Goal: Task Accomplishment & Management: Manage account settings

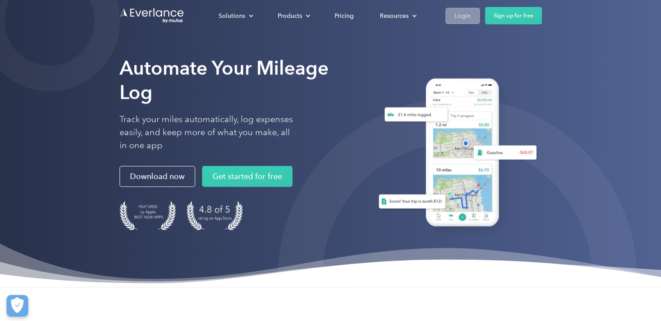
click at [457, 17] on div "Login" at bounding box center [462, 15] width 16 height 11
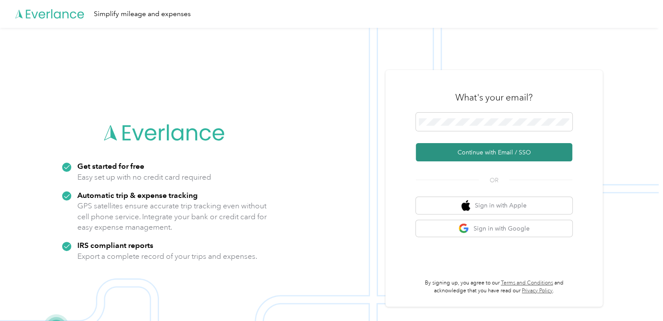
click at [477, 150] on button "Continue with Email / SSO" at bounding box center [494, 152] width 156 height 18
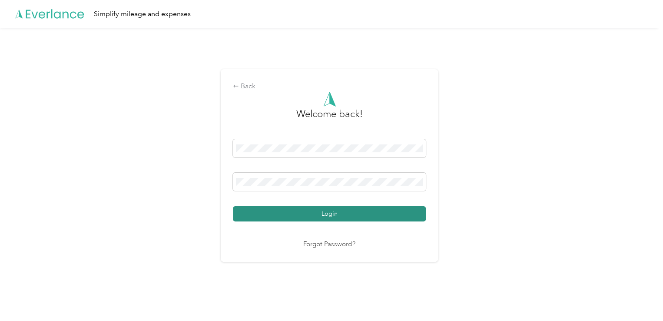
click at [314, 214] on button "Login" at bounding box center [329, 213] width 193 height 15
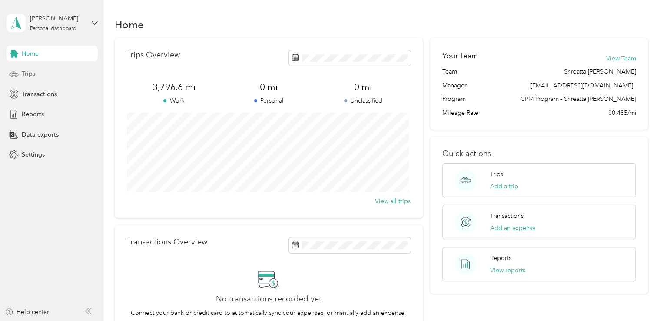
click at [25, 73] on span "Trips" at bounding box center [28, 73] width 13 height 9
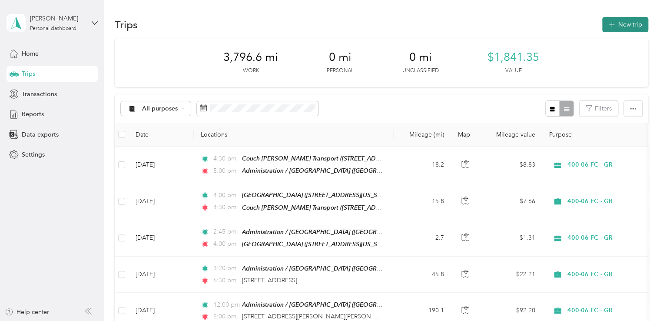
click at [623, 24] on button "New trip" at bounding box center [625, 24] width 46 height 15
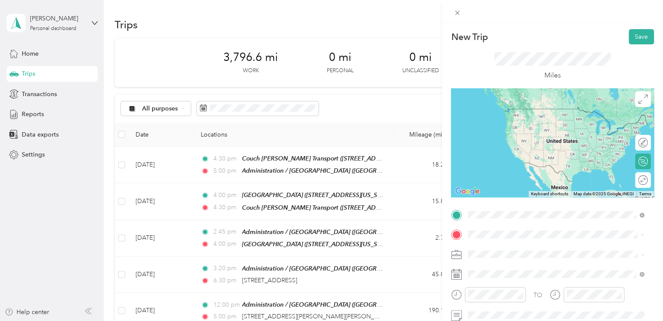
click at [518, 124] on div "TEAM Administration / [GEOGRAPHIC_DATA], [US_STATE], [GEOGRAPHIC_DATA]" at bounding box center [562, 125] width 157 height 35
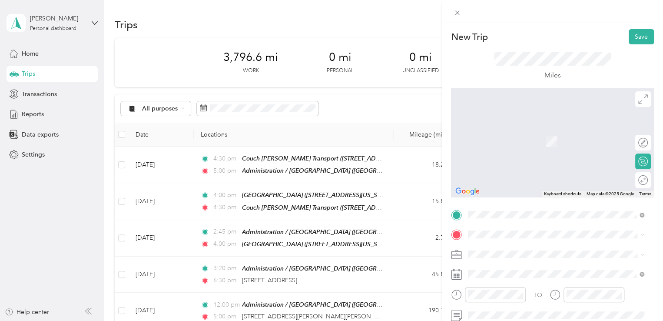
click at [521, 128] on span "[STREET_ADDRESS][PERSON_NAME][PERSON_NAME][US_STATE]" at bounding box center [562, 127] width 157 height 15
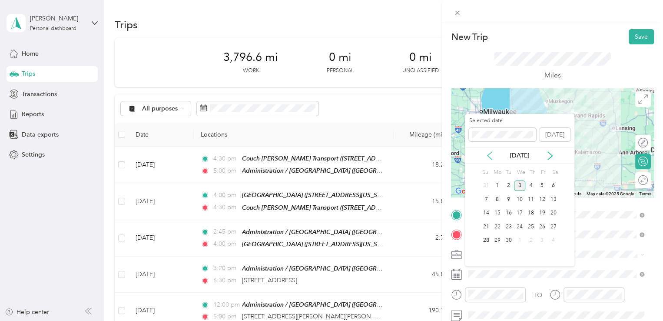
click at [490, 153] on icon at bounding box center [489, 156] width 4 height 8
click at [497, 238] on div "25" at bounding box center [497, 240] width 11 height 11
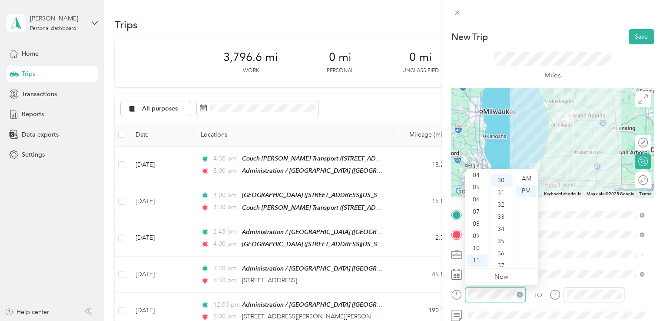
scroll to position [365, 0]
click at [524, 176] on div "AM" at bounding box center [526, 178] width 21 height 12
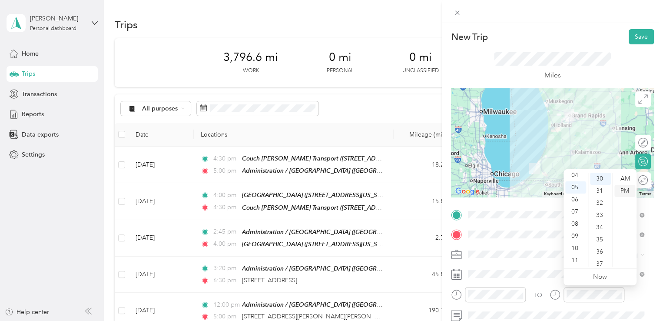
click at [627, 188] on div "PM" at bounding box center [624, 191] width 21 height 12
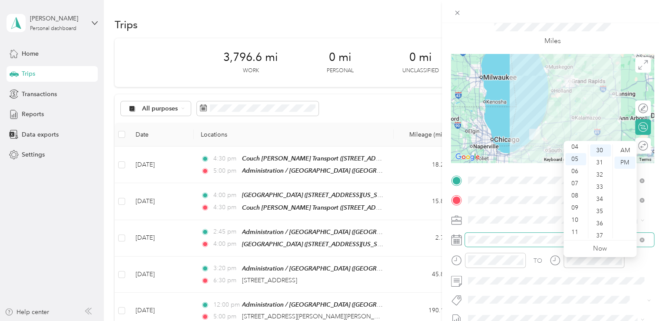
scroll to position [35, 0]
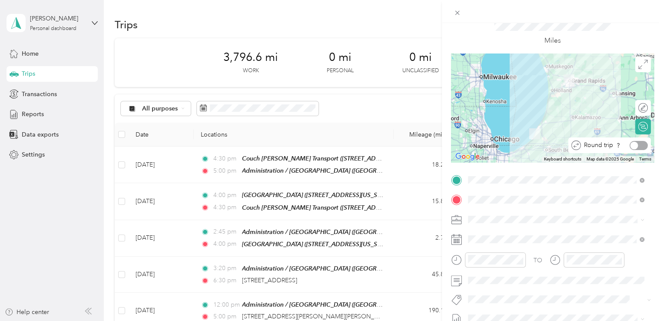
click at [633, 143] on div at bounding box center [638, 145] width 18 height 9
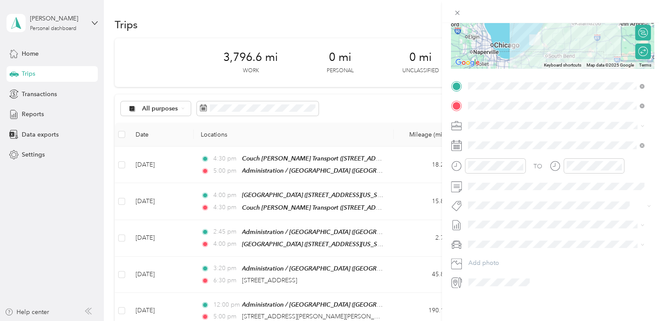
scroll to position [0, 0]
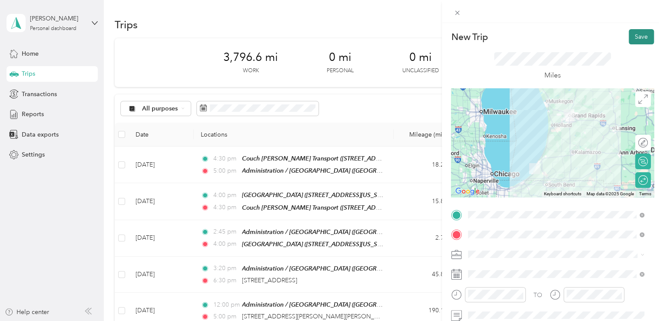
click at [632, 37] on button "Save" at bounding box center [641, 36] width 25 height 15
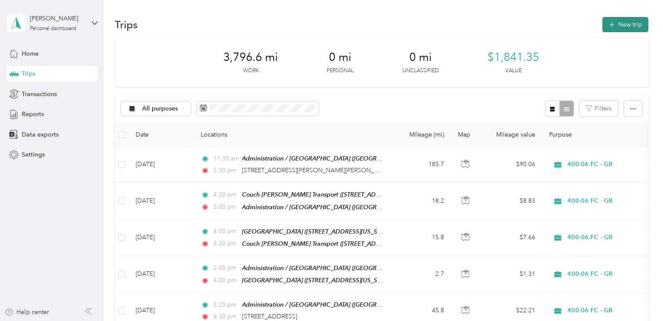
click at [616, 25] on button "New trip" at bounding box center [625, 24] width 46 height 15
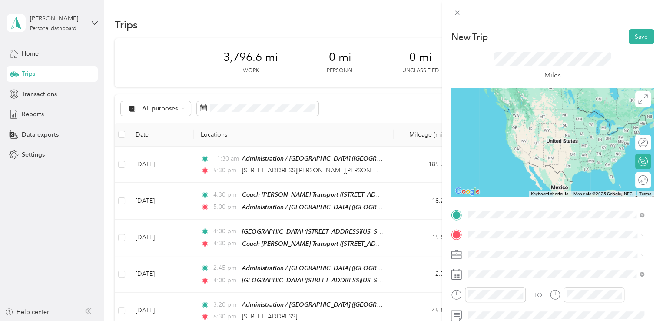
click at [502, 127] on span "[GEOGRAPHIC_DATA], [US_STATE], [GEOGRAPHIC_DATA]" at bounding box center [533, 134] width 99 height 17
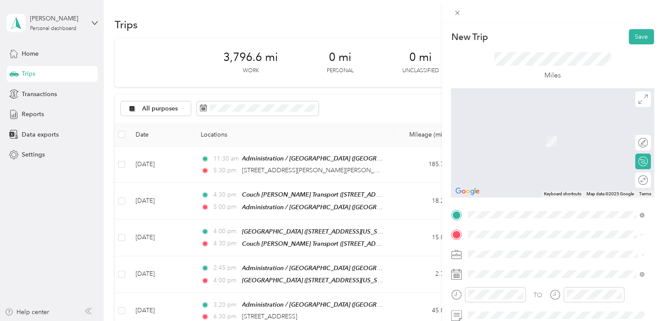
click at [534, 131] on div "[PERSON_NAME]" at bounding box center [527, 132] width 87 height 8
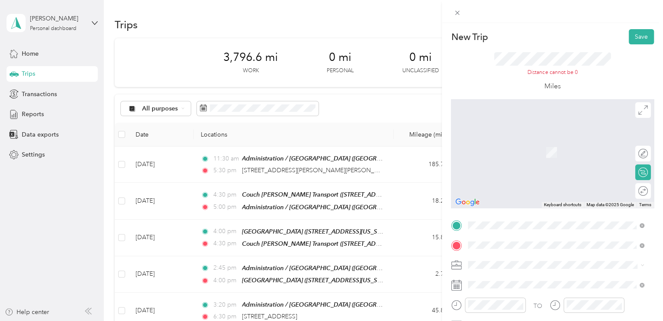
click at [504, 174] on span "[STREET_ADDRESS][US_STATE]" at bounding box center [527, 173] width 87 height 8
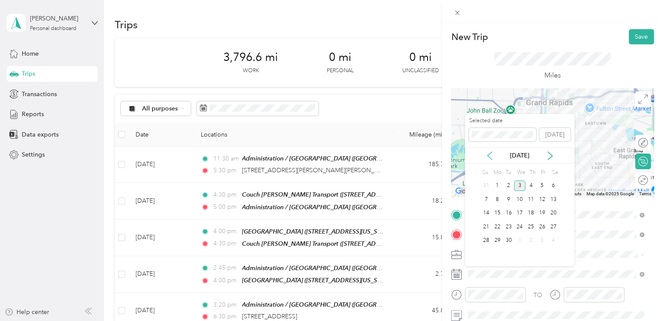
click at [487, 152] on icon at bounding box center [489, 155] width 9 height 9
click at [517, 238] on div "27" at bounding box center [519, 240] width 11 height 11
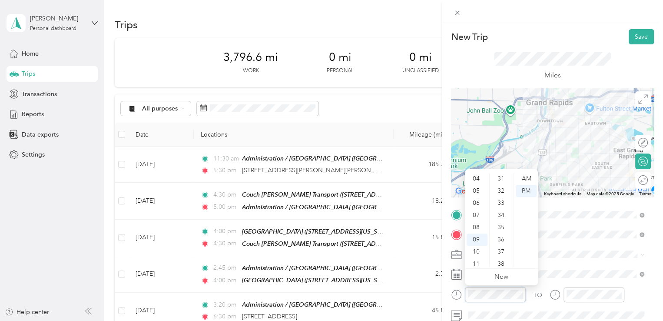
scroll to position [487, 0]
click at [530, 178] on div "AM" at bounding box center [526, 178] width 21 height 12
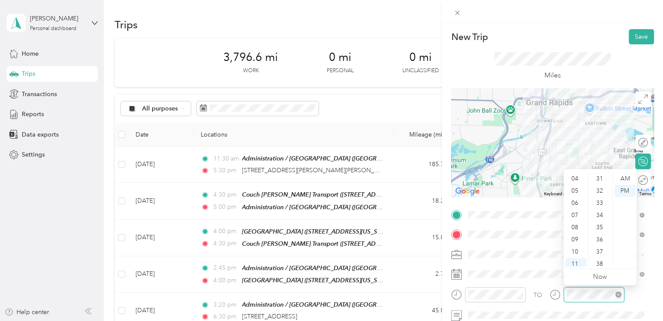
scroll to position [243, 0]
click at [624, 178] on div "AM" at bounding box center [624, 178] width 21 height 12
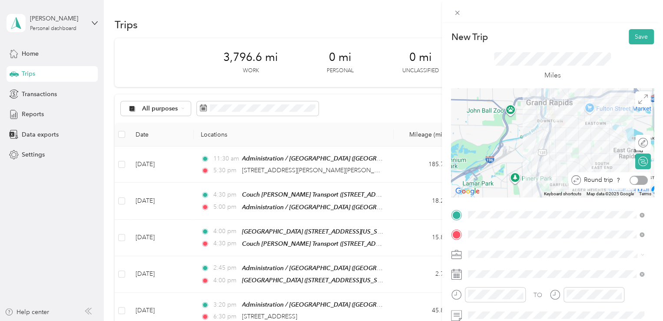
click at [635, 179] on div at bounding box center [638, 180] width 18 height 9
click at [631, 39] on button "Save" at bounding box center [641, 36] width 25 height 15
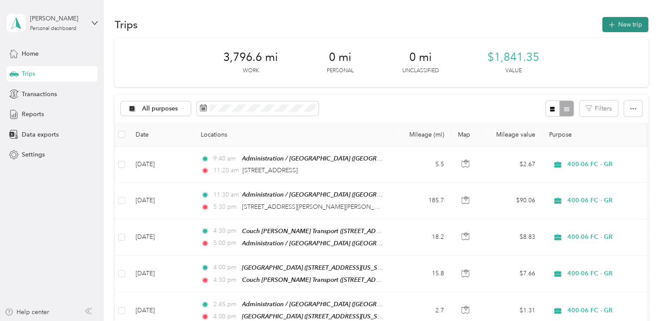
click at [624, 26] on button "New trip" at bounding box center [625, 24] width 46 height 15
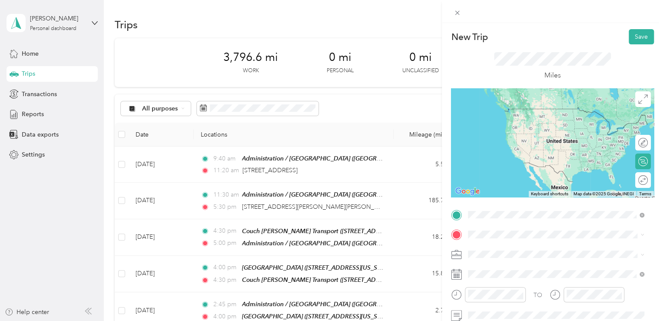
click at [531, 127] on span "[GEOGRAPHIC_DATA], [US_STATE], [GEOGRAPHIC_DATA]" at bounding box center [533, 134] width 99 height 17
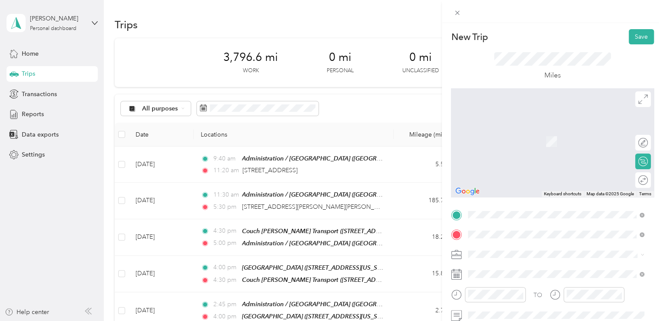
click at [514, 144] on span "[STREET_ADDRESS][US_STATE]" at bounding box center [527, 141] width 87 height 7
click at [511, 263] on span "[STREET_ADDRESS][US_STATE]" at bounding box center [527, 266] width 87 height 8
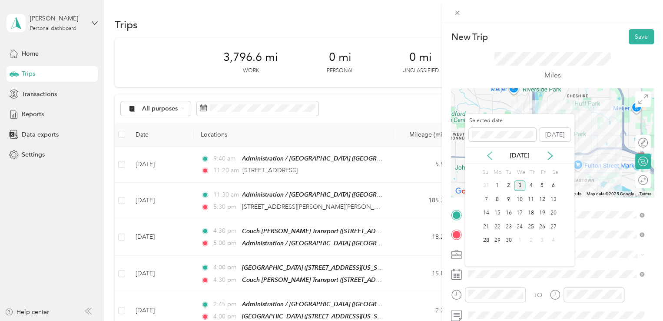
click at [490, 153] on icon at bounding box center [489, 155] width 9 height 9
click at [530, 240] on div "28" at bounding box center [530, 240] width 11 height 11
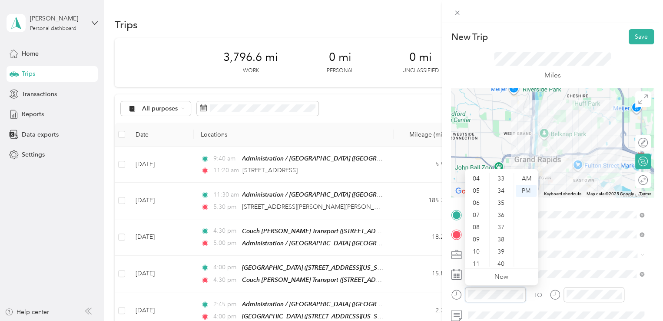
scroll to position [547, 0]
click at [526, 190] on div "PM" at bounding box center [526, 191] width 21 height 12
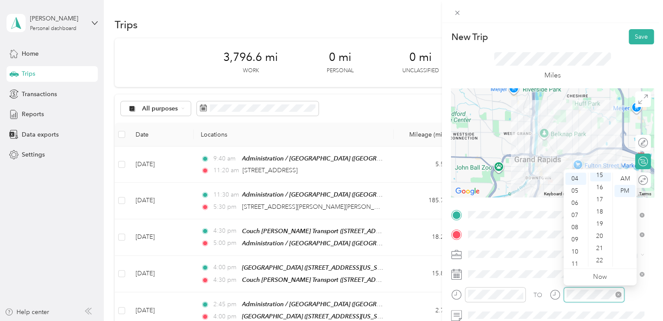
scroll to position [182, 0]
click at [621, 193] on div "PM" at bounding box center [624, 191] width 21 height 12
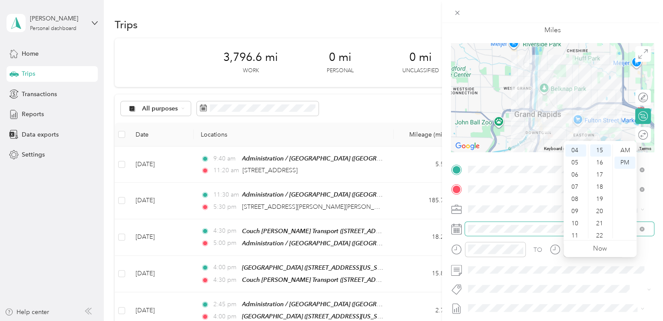
scroll to position [53, 0]
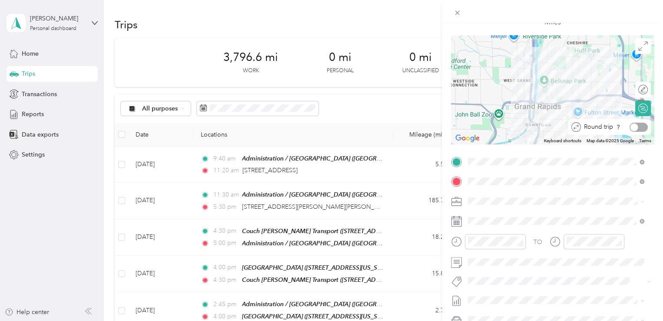
click at [636, 127] on div at bounding box center [638, 127] width 18 height 9
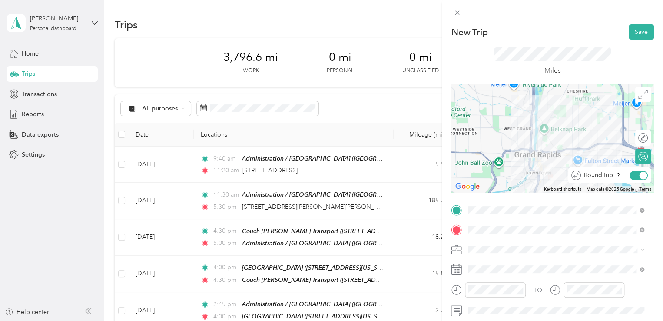
scroll to position [0, 0]
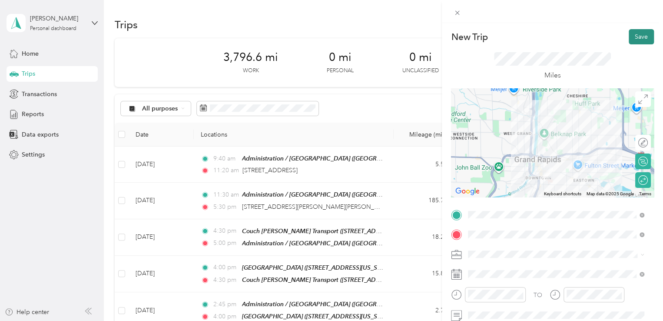
click at [635, 35] on button "Save" at bounding box center [641, 36] width 25 height 15
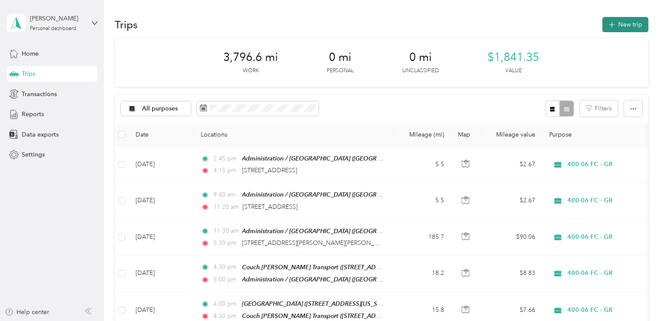
click at [621, 23] on button "New trip" at bounding box center [625, 24] width 46 height 15
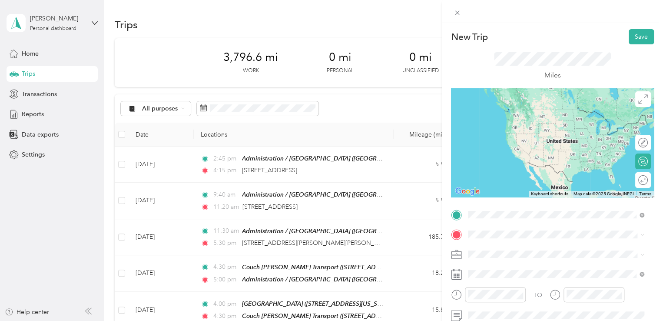
click at [504, 126] on span "[GEOGRAPHIC_DATA], [US_STATE], [GEOGRAPHIC_DATA]" at bounding box center [533, 134] width 99 height 17
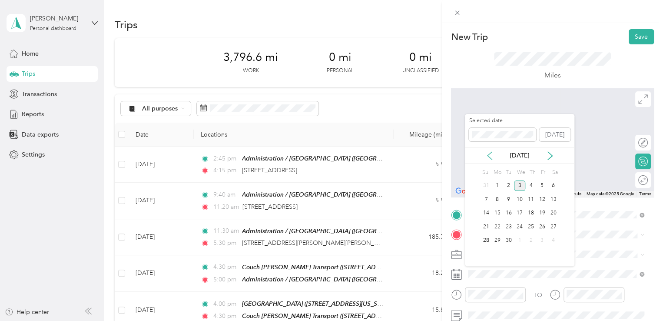
click at [490, 153] on icon at bounding box center [489, 156] width 4 height 8
click at [542, 242] on div "29" at bounding box center [542, 240] width 11 height 11
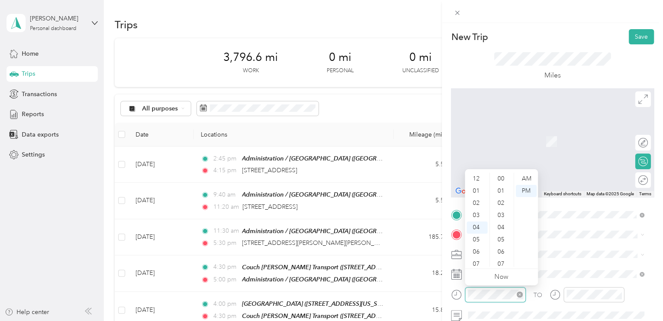
scroll to position [49, 0]
click at [527, 177] on div "AM" at bounding box center [526, 178] width 21 height 12
click at [520, 181] on div "AM" at bounding box center [526, 178] width 21 height 12
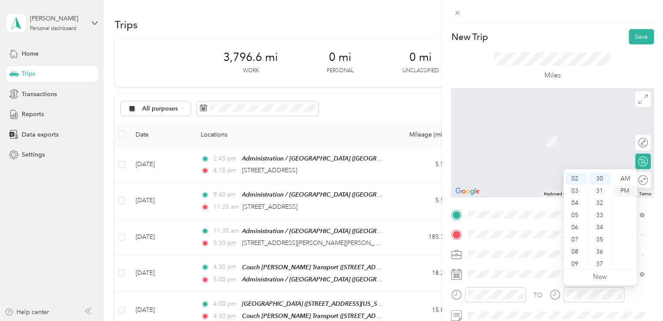
click at [627, 189] on div "PM" at bounding box center [624, 191] width 21 height 12
click at [513, 129] on span "[STREET_ADDRESS][PERSON_NAME][US_STATE]" at bounding box center [551, 125] width 135 height 8
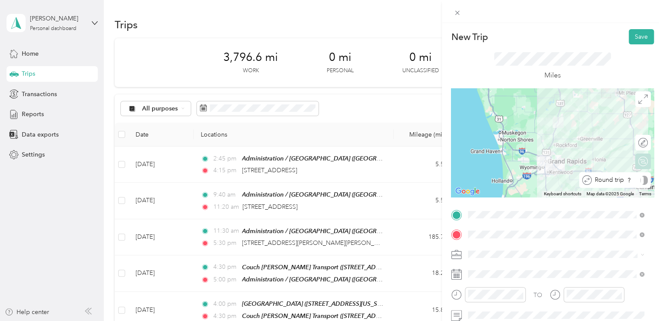
click at [640, 179] on div at bounding box center [643, 180] width 7 height 9
click at [638, 36] on button "Save" at bounding box center [641, 36] width 25 height 15
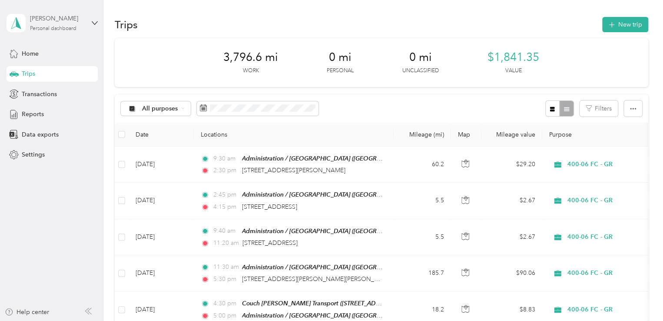
click at [74, 20] on div "[PERSON_NAME]" at bounding box center [57, 18] width 54 height 9
click at [34, 74] on div "Log out" at bounding box center [98, 71] width 171 height 15
